Goal: Find specific page/section: Find specific page/section

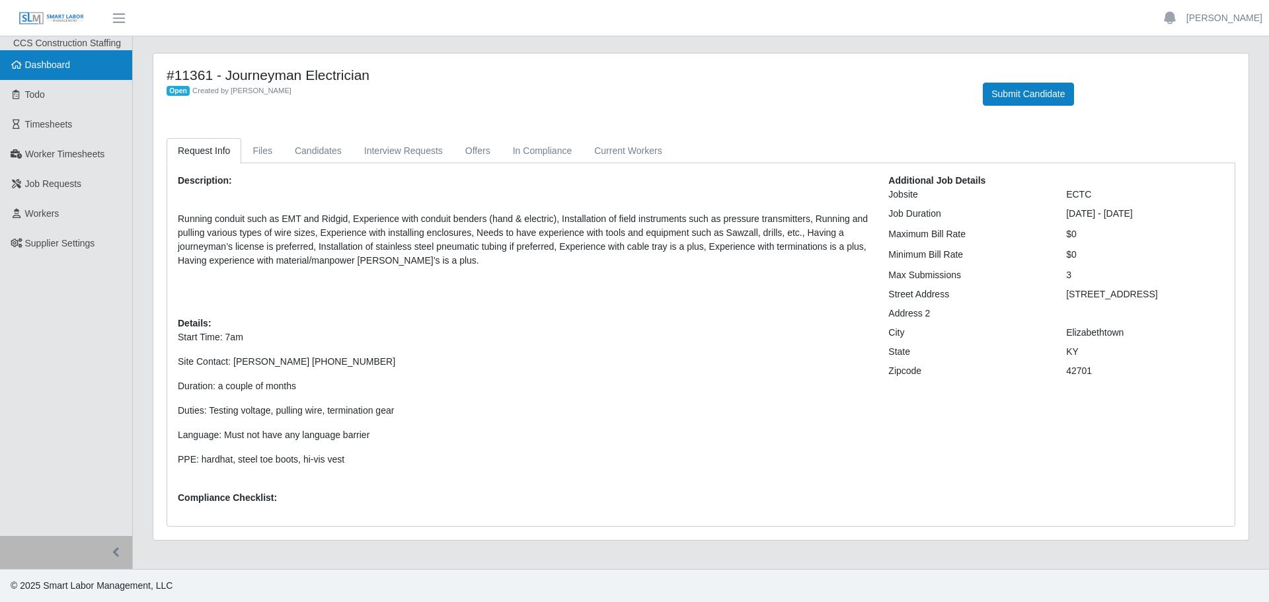
click at [19, 63] on icon at bounding box center [17, 64] width 12 height 9
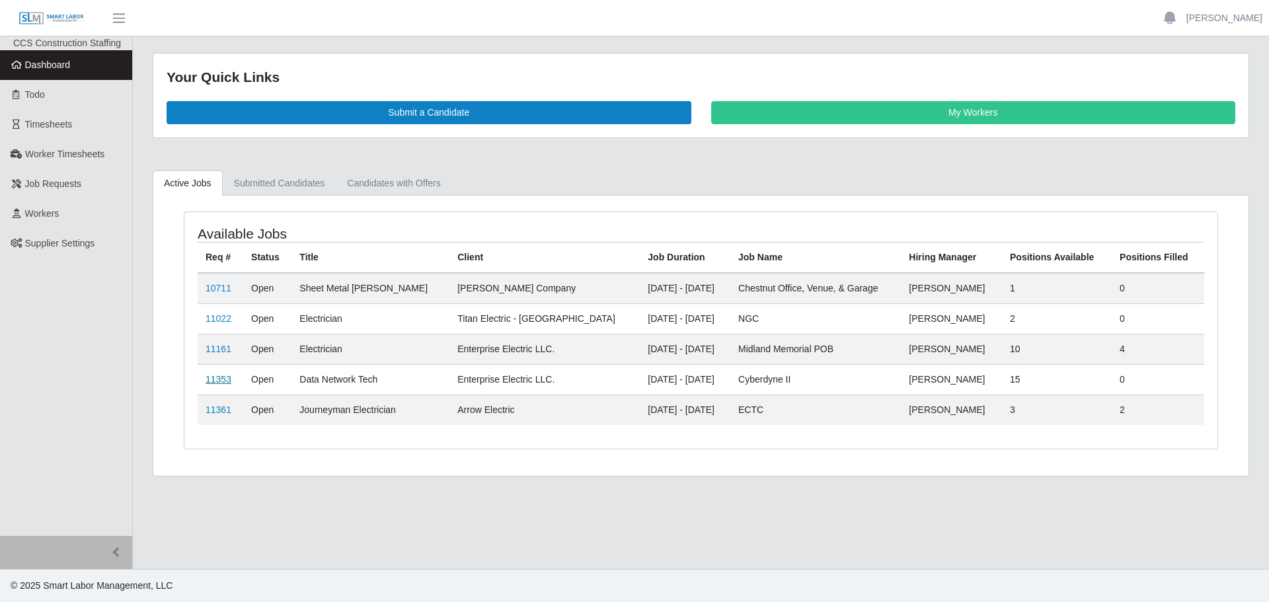
click at [220, 379] on link "11353" at bounding box center [219, 379] width 26 height 11
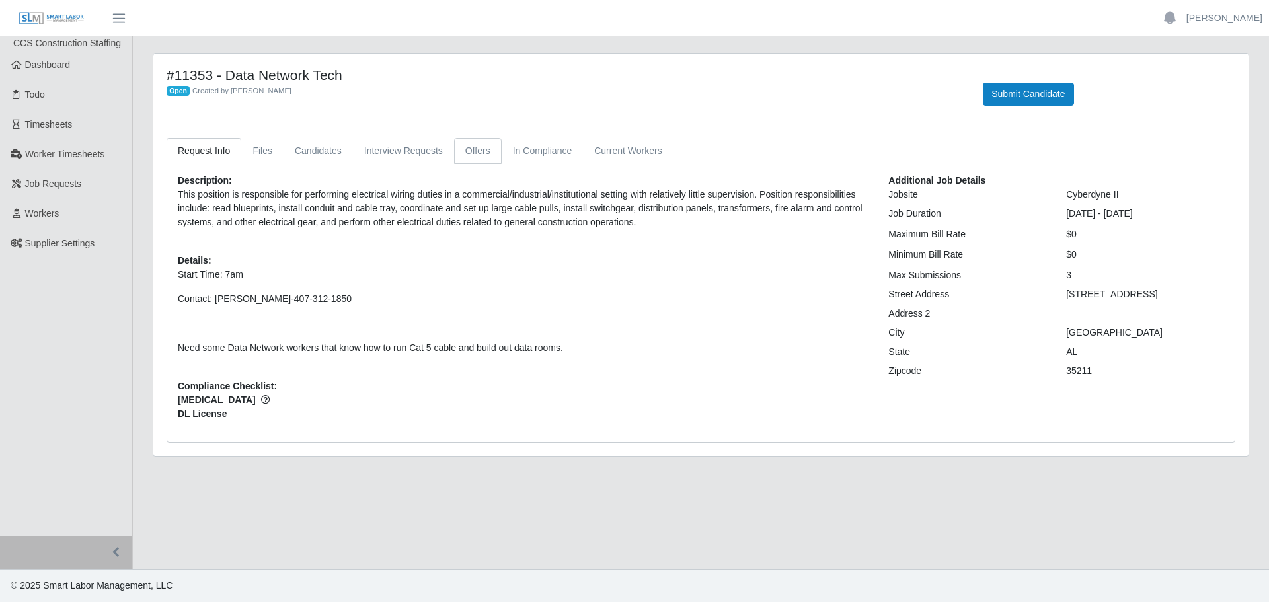
click at [460, 156] on link "Offers" at bounding box center [478, 151] width 48 height 26
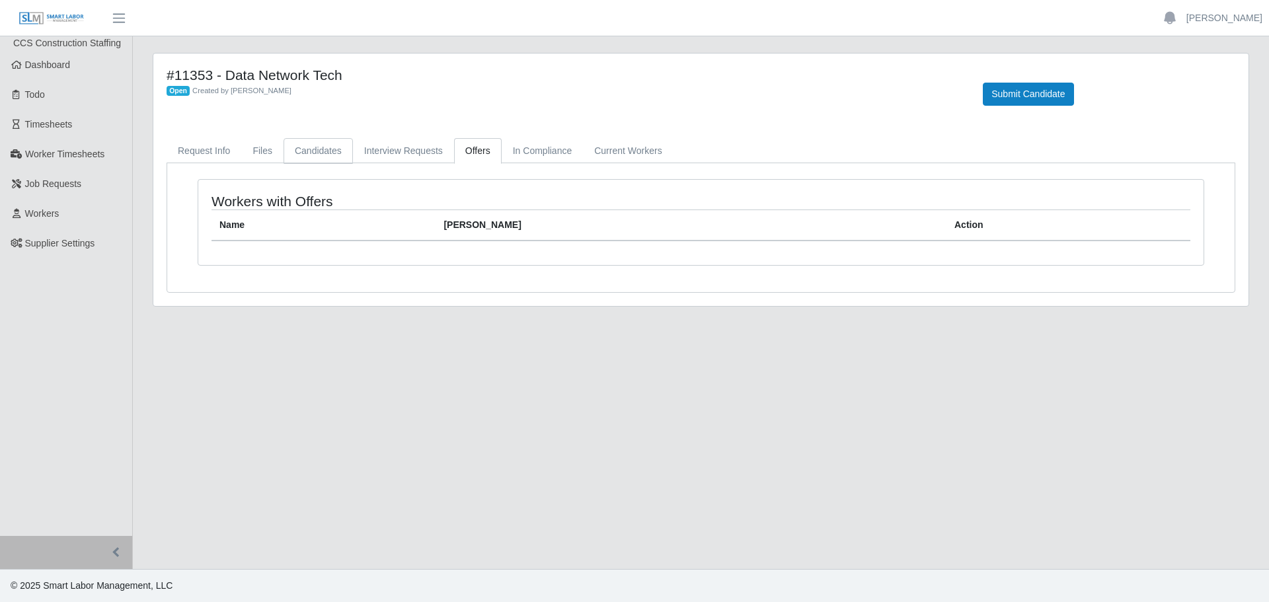
click at [304, 150] on link "Candidates" at bounding box center [318, 151] width 69 height 26
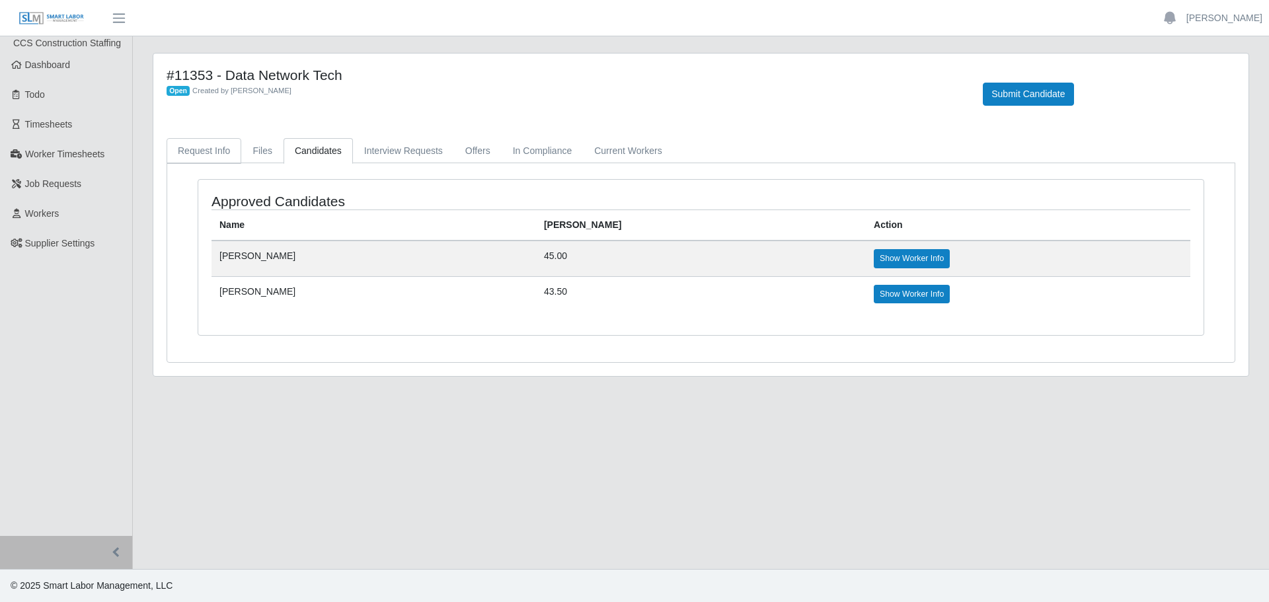
click at [208, 146] on link "Request Info" at bounding box center [204, 151] width 75 height 26
